Goal: Task Accomplishment & Management: Manage account settings

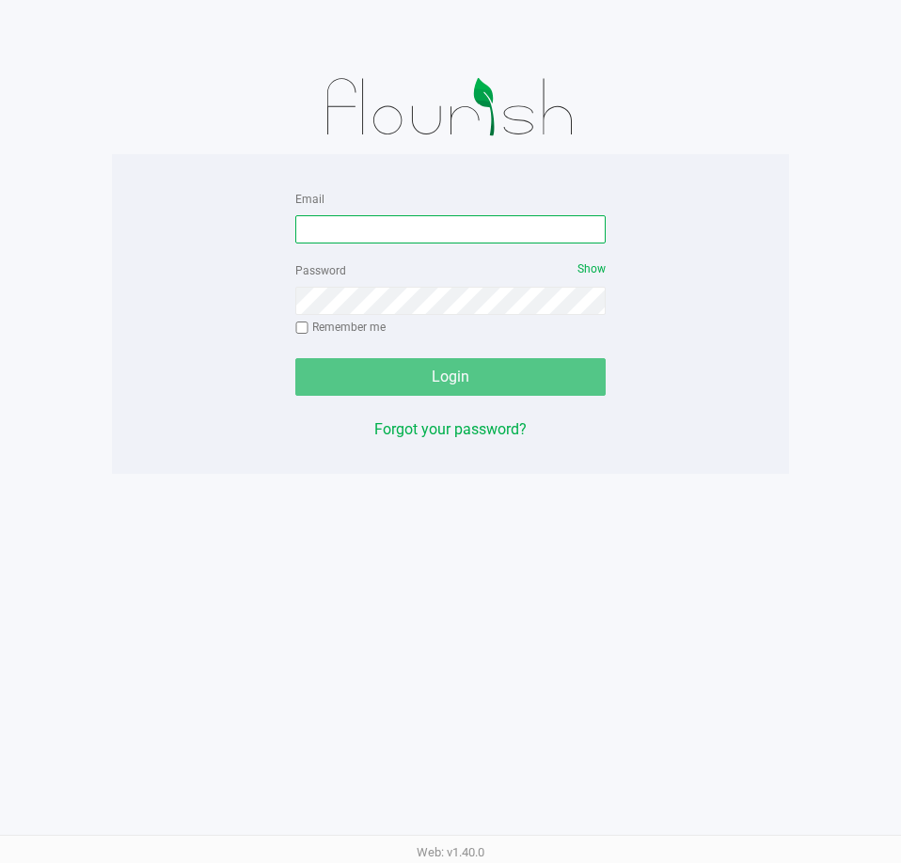
click at [354, 224] on input "Email" at bounding box center [450, 229] width 310 height 28
type input "[EMAIL_ADDRESS][DOMAIN_NAME]"
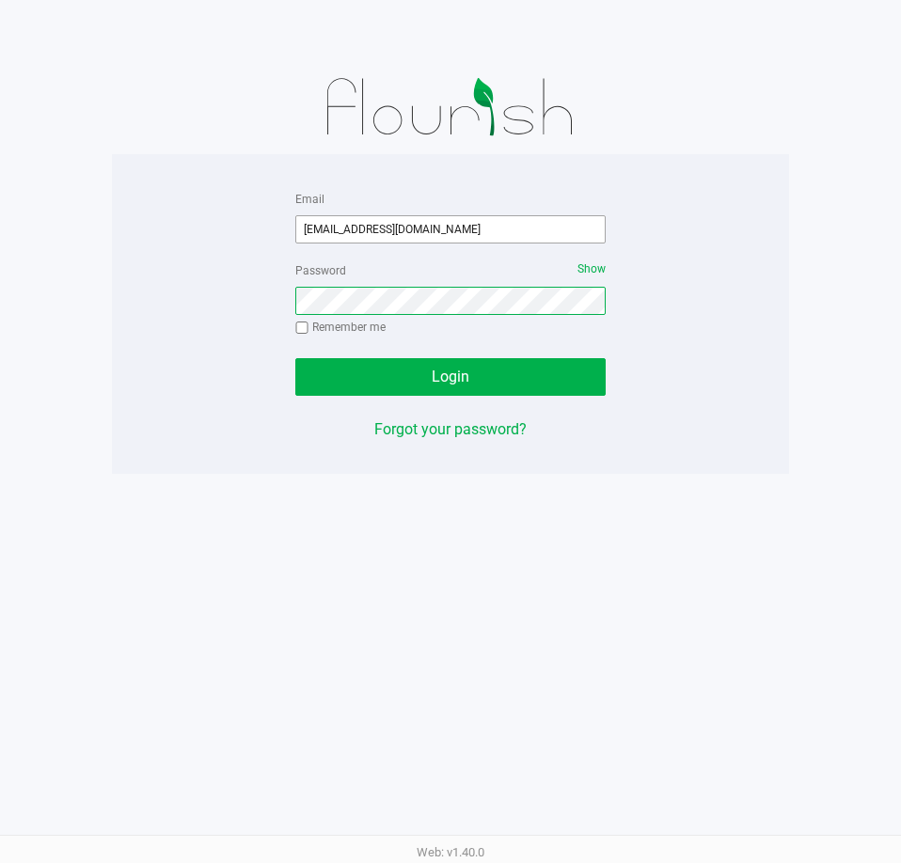
click at [295, 358] on button "Login" at bounding box center [450, 377] width 310 height 38
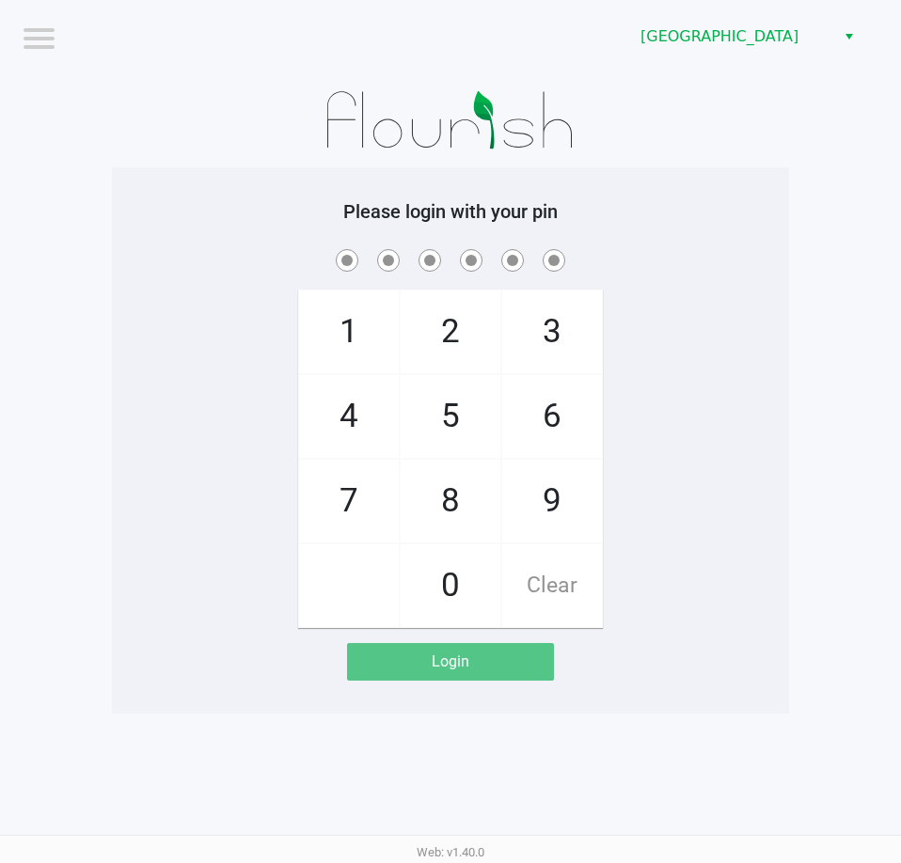
click at [541, 324] on span "3" at bounding box center [552, 332] width 100 height 83
checkbox input "true"
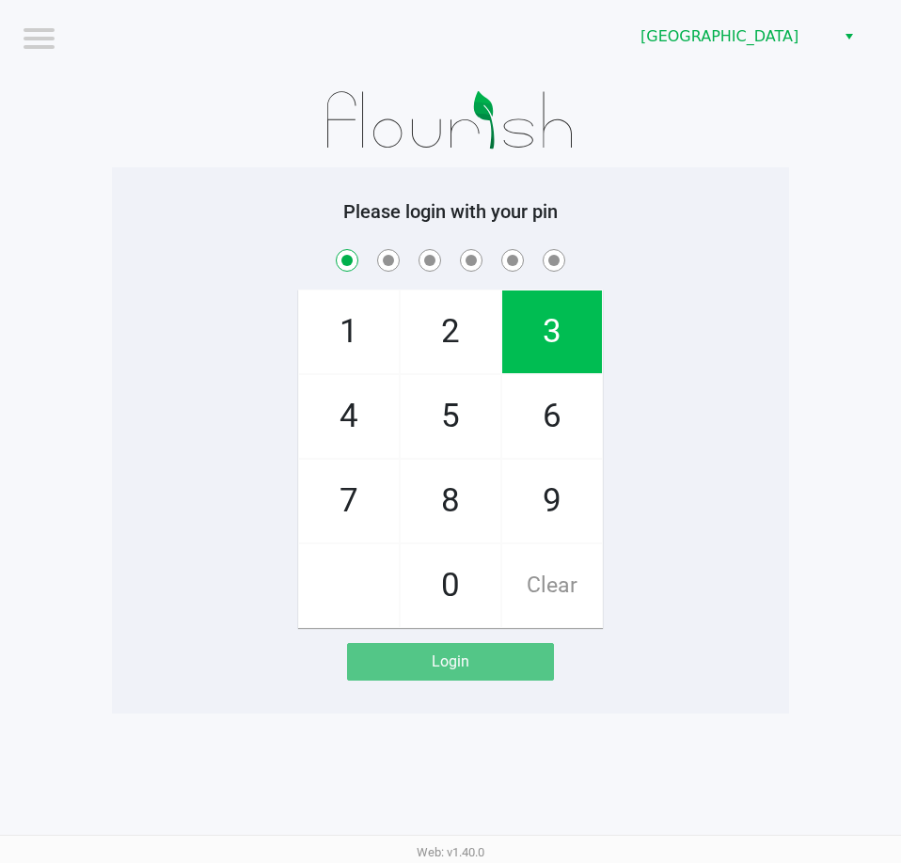
click at [572, 411] on span "6" at bounding box center [552, 416] width 100 height 83
checkbox input "true"
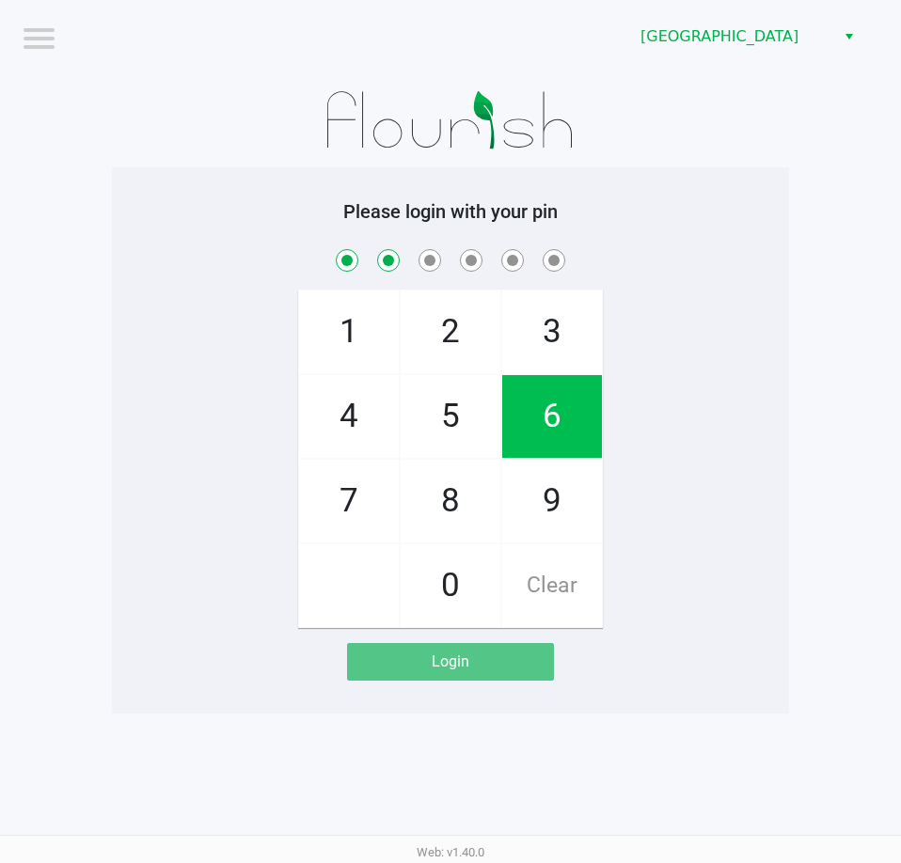
click at [360, 496] on span "7" at bounding box center [349, 501] width 100 height 83
checkbox input "true"
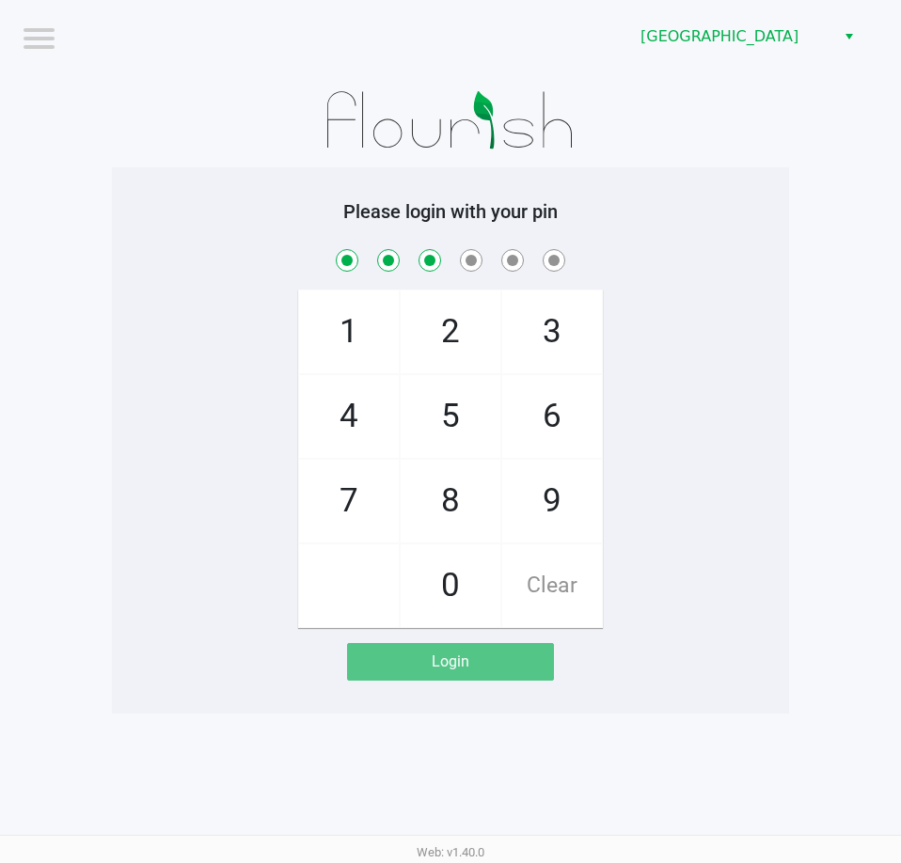
click at [449, 518] on span "8" at bounding box center [451, 501] width 100 height 83
checkbox input "true"
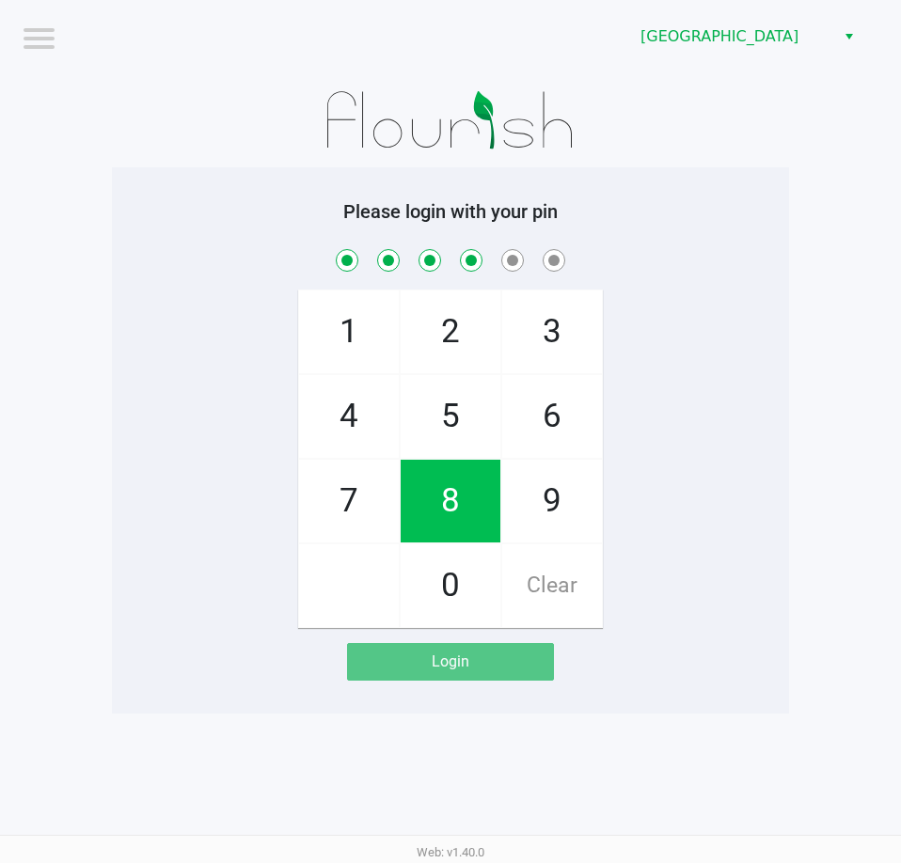
click at [565, 324] on span "3" at bounding box center [552, 332] width 100 height 83
checkbox input "true"
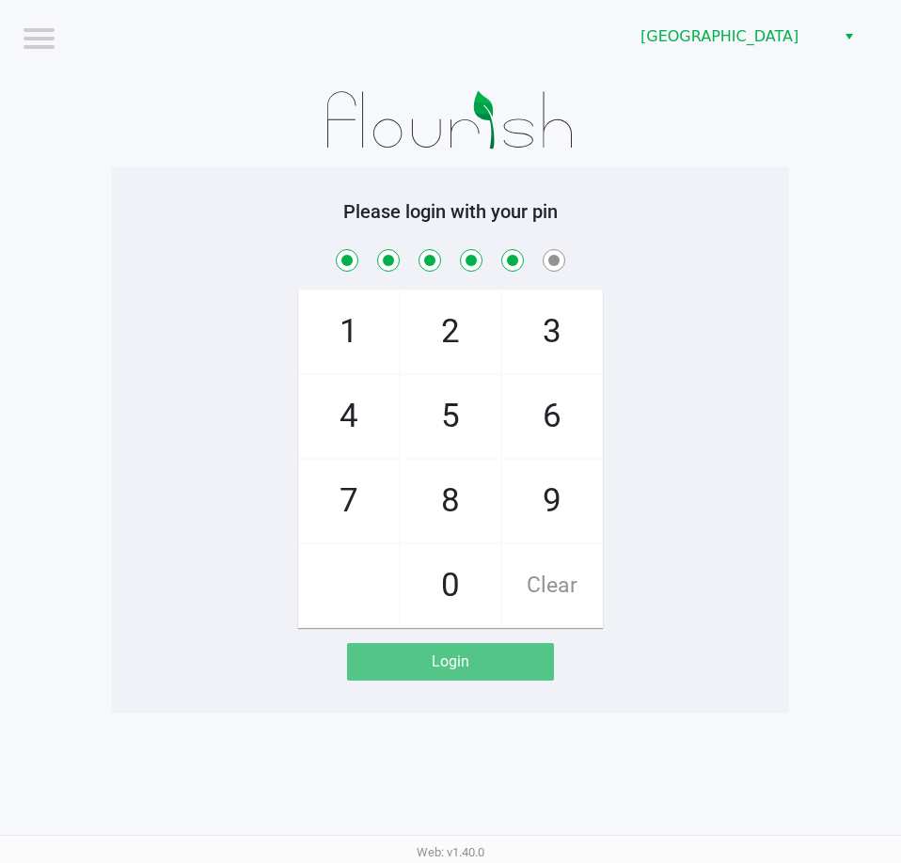
click at [562, 585] on span "Clear" at bounding box center [552, 585] width 100 height 83
checkbox input "false"
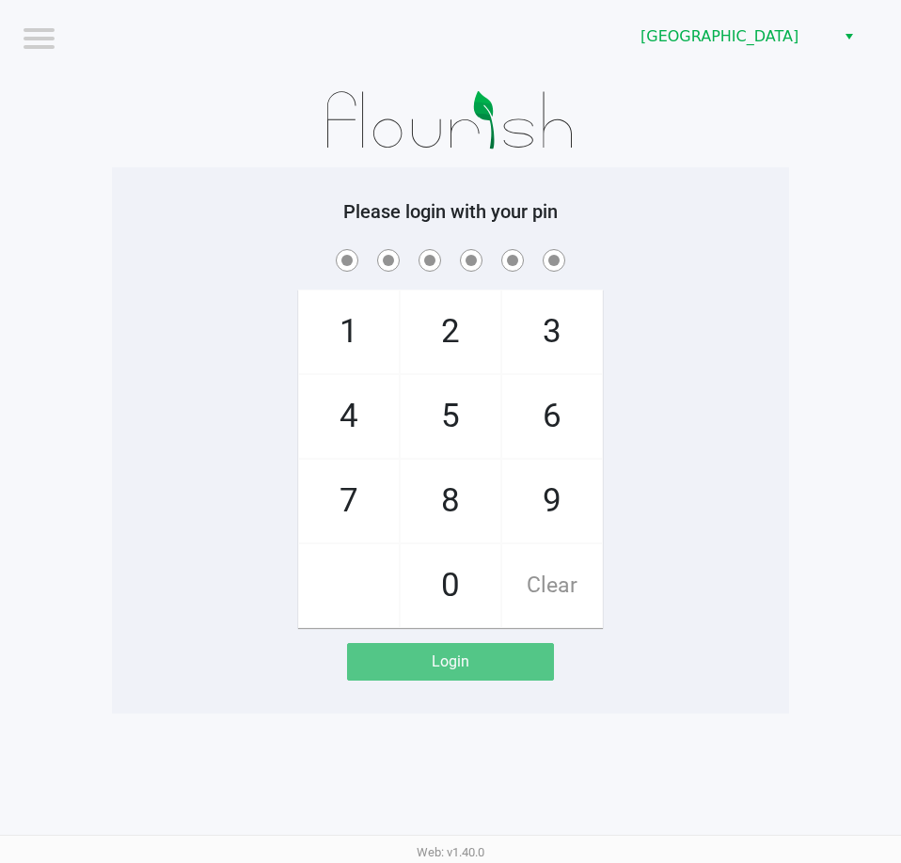
checkbox input "false"
click at [563, 334] on span "3" at bounding box center [552, 332] width 100 height 83
checkbox input "true"
click at [561, 411] on span "6" at bounding box center [552, 416] width 100 height 83
checkbox input "true"
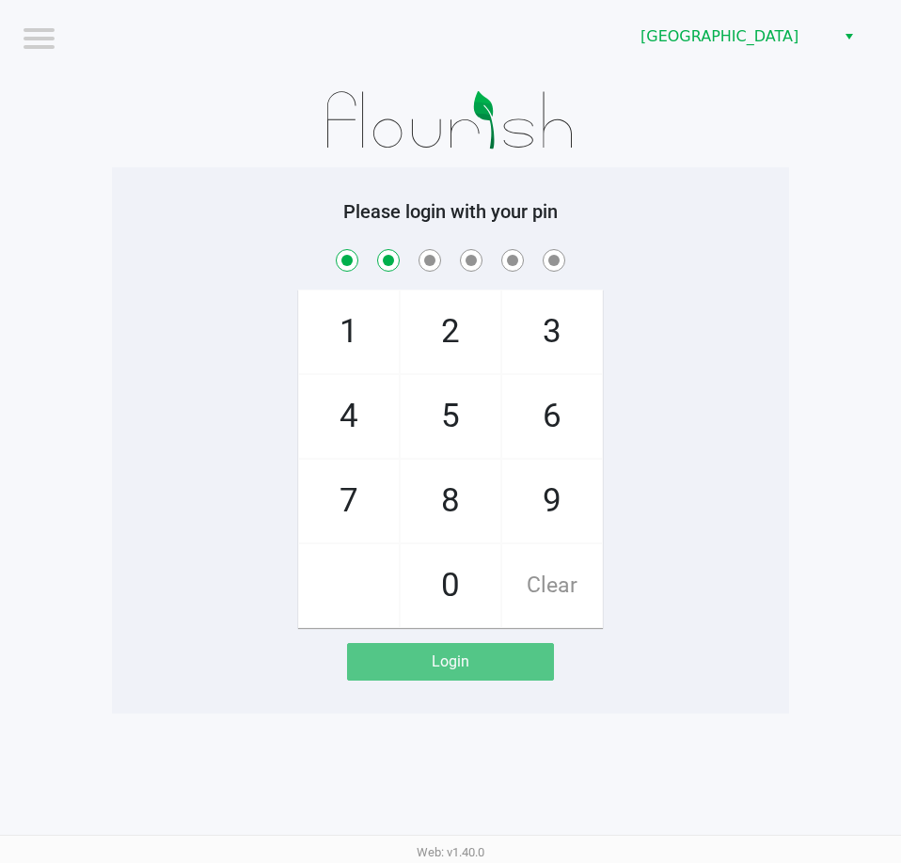
click at [360, 496] on span "7" at bounding box center [349, 501] width 100 height 83
checkbox input "true"
click at [546, 517] on span "9" at bounding box center [552, 501] width 100 height 83
checkbox input "true"
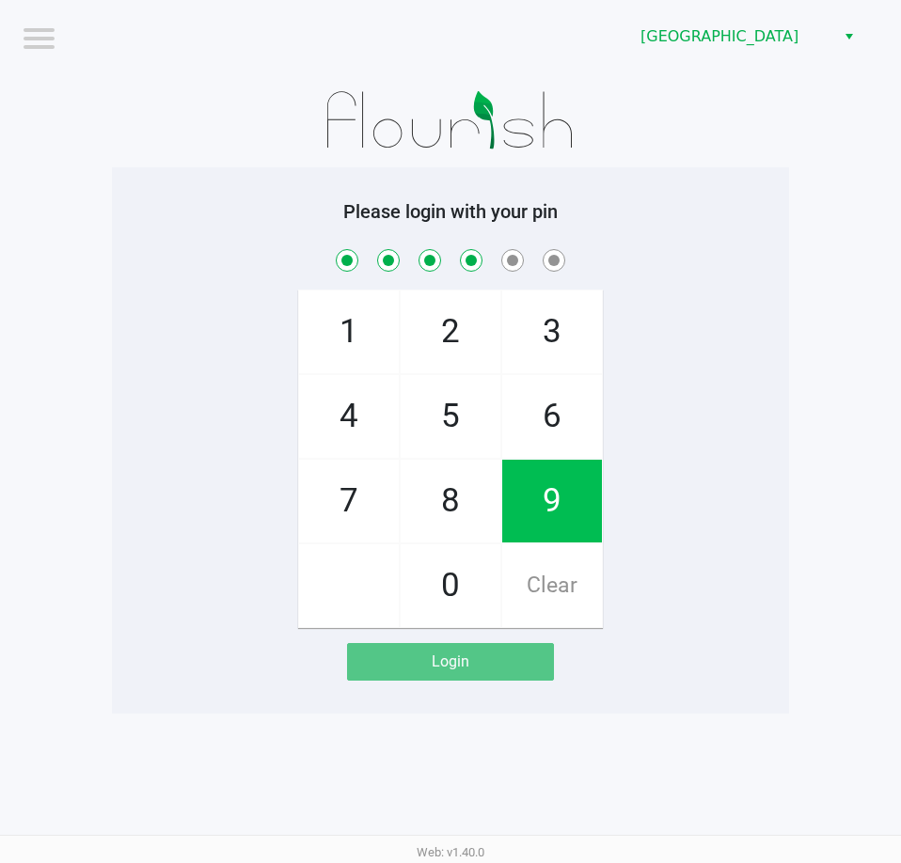
click at [459, 519] on span "8" at bounding box center [451, 501] width 100 height 83
checkbox input "true"
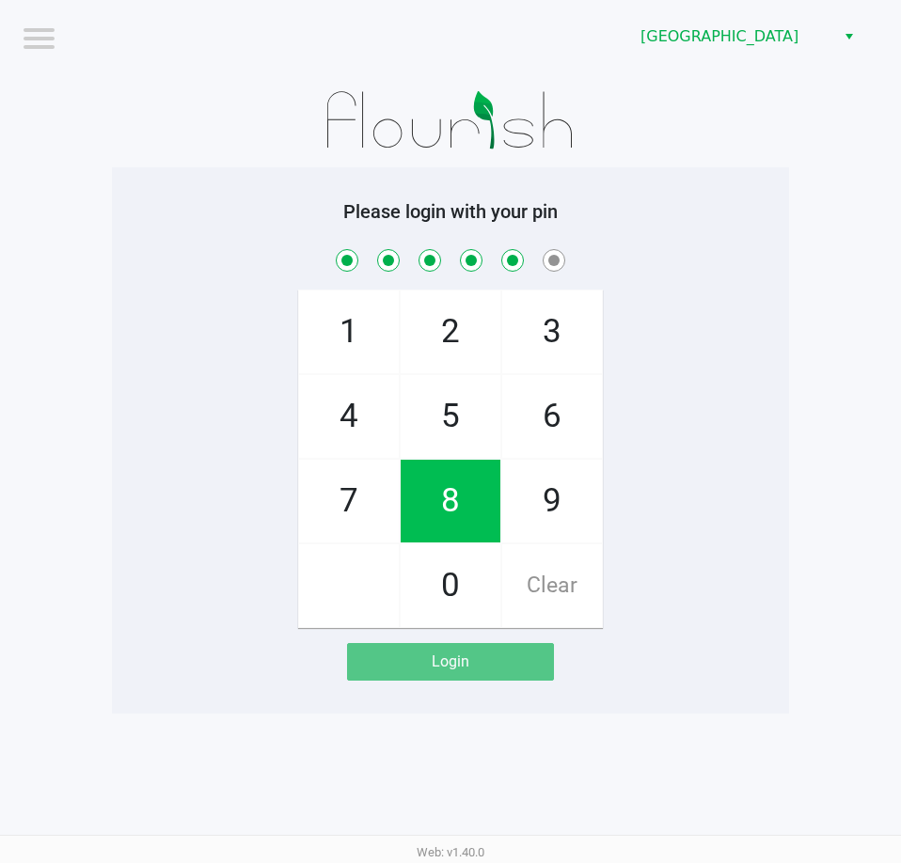
click at [559, 371] on span "3" at bounding box center [552, 332] width 100 height 83
checkbox input "true"
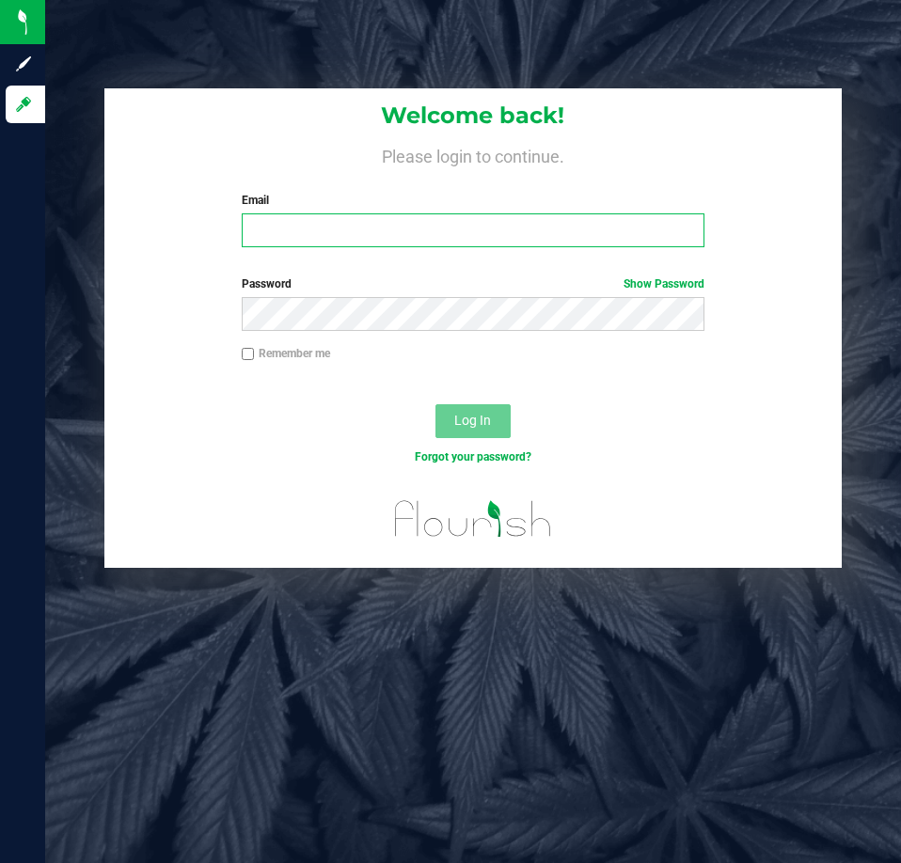
click at [392, 233] on input "Email" at bounding box center [473, 230] width 463 height 34
type input "fmassanka@liveparallel.com"
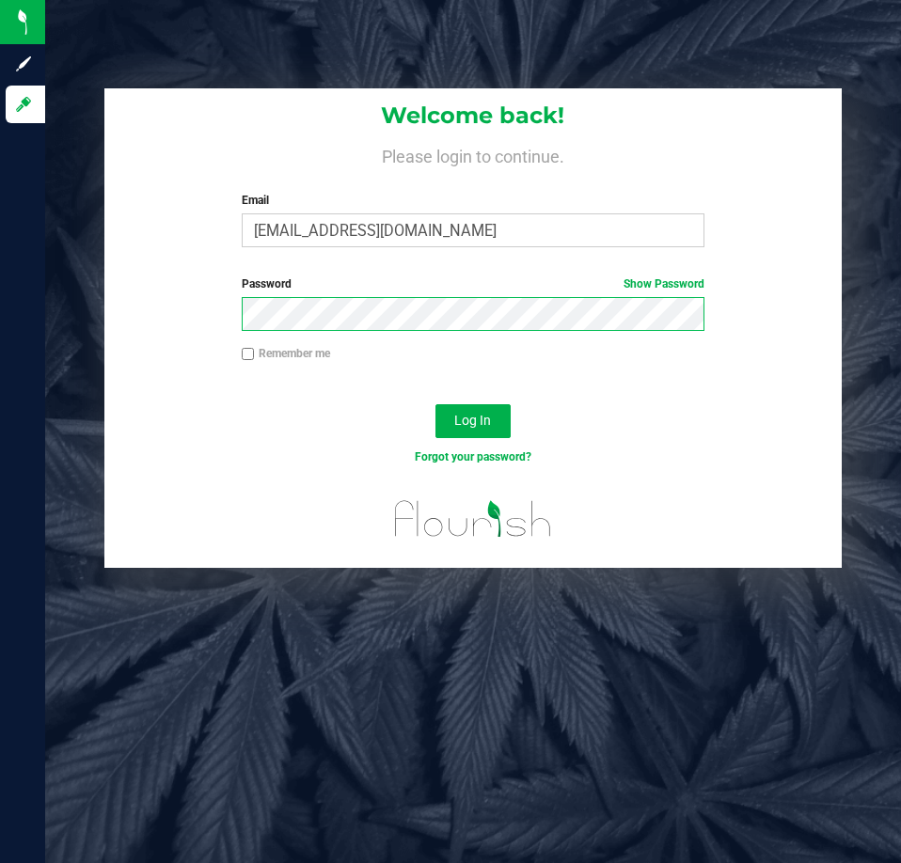
click at [435, 404] on button "Log In" at bounding box center [472, 421] width 75 height 34
